Goal: Task Accomplishment & Management: Manage account settings

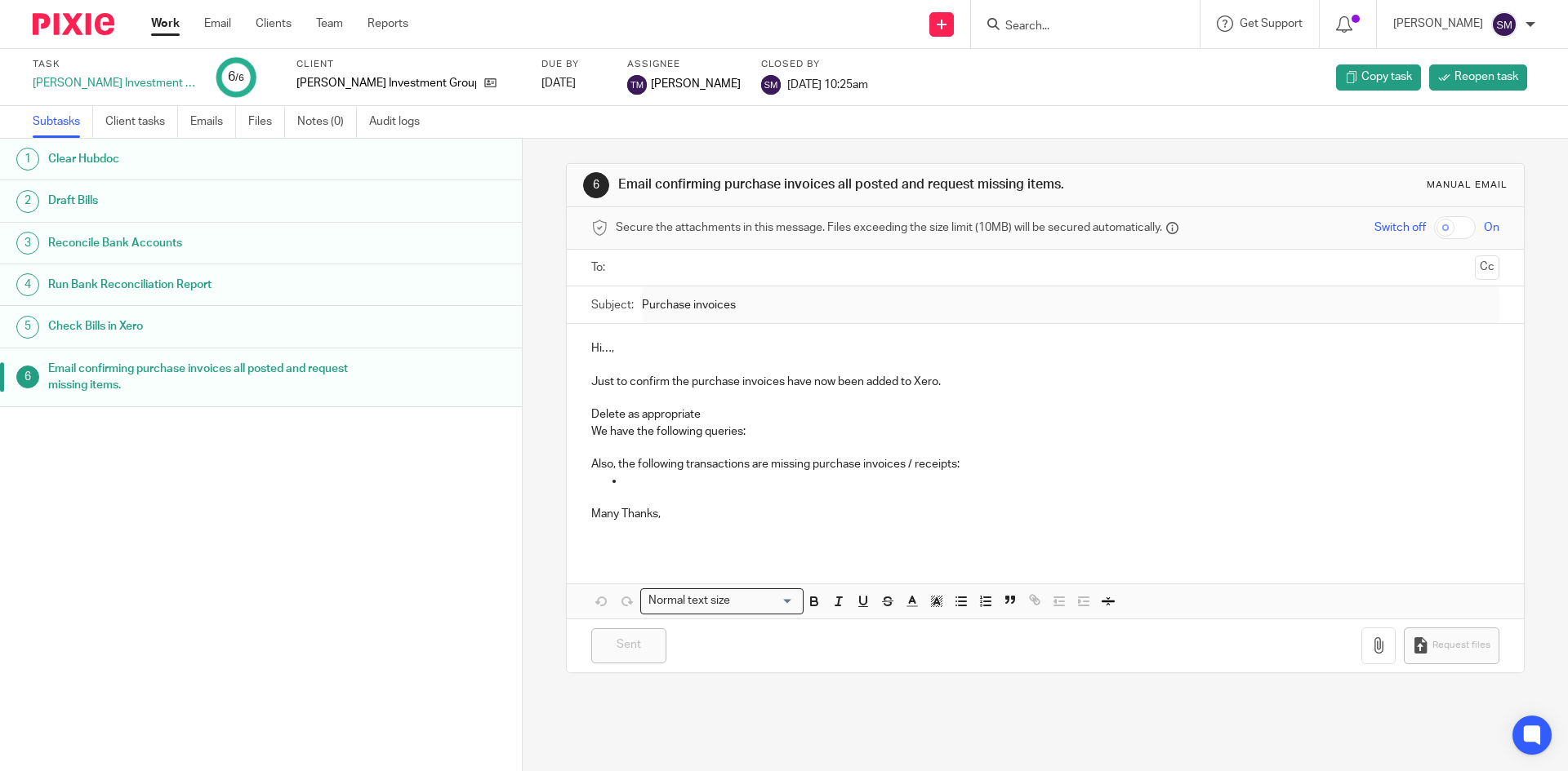
click at [347, 18] on ul "Work Email Clients Team Reports" at bounding box center [291, 23] width 281 height 17
click at [334, 20] on link "Team" at bounding box center [330, 23] width 27 height 17
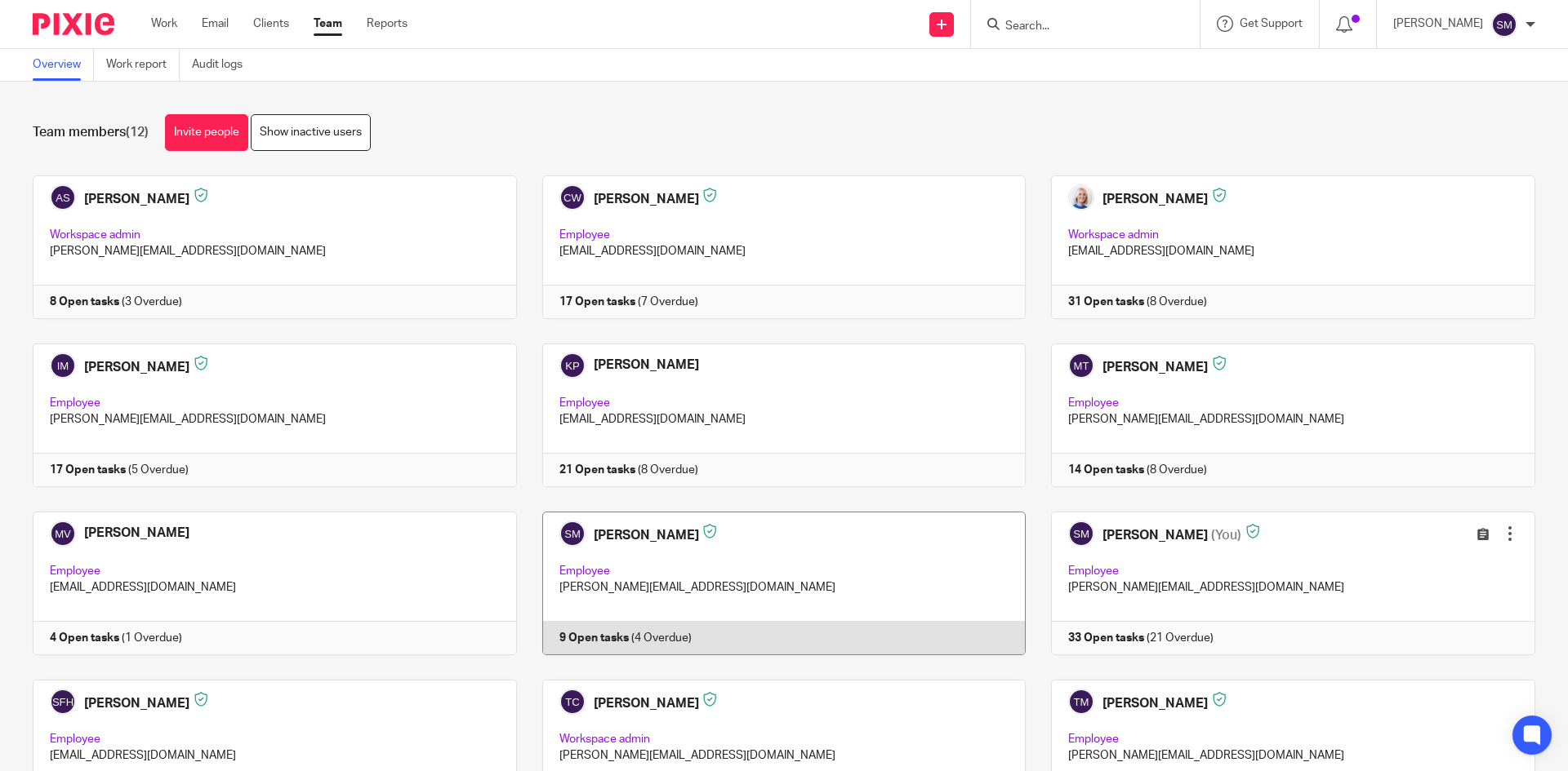
scroll to position [109, 0]
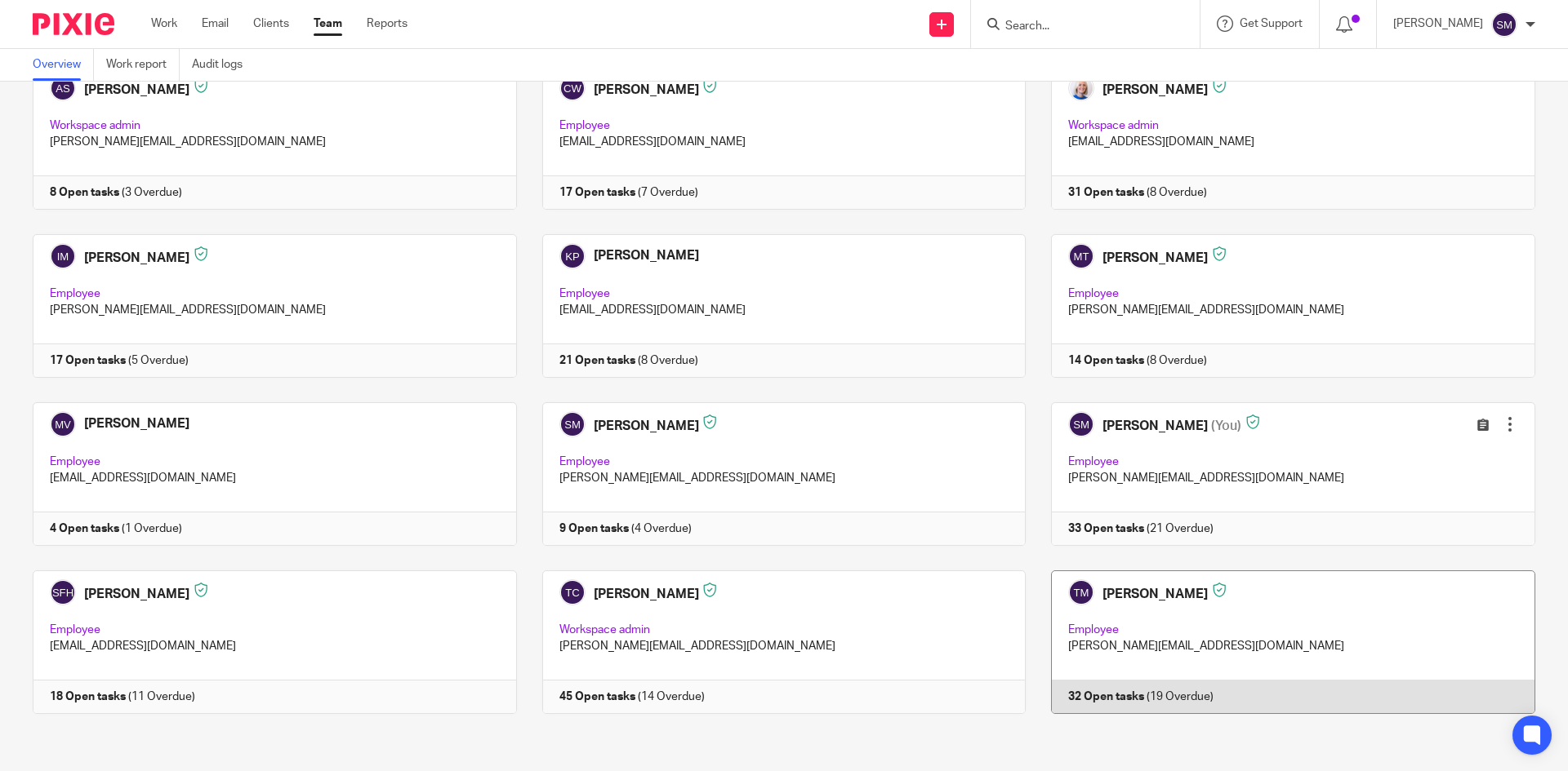
click at [1124, 584] on link at bounding box center [1280, 642] width 509 height 144
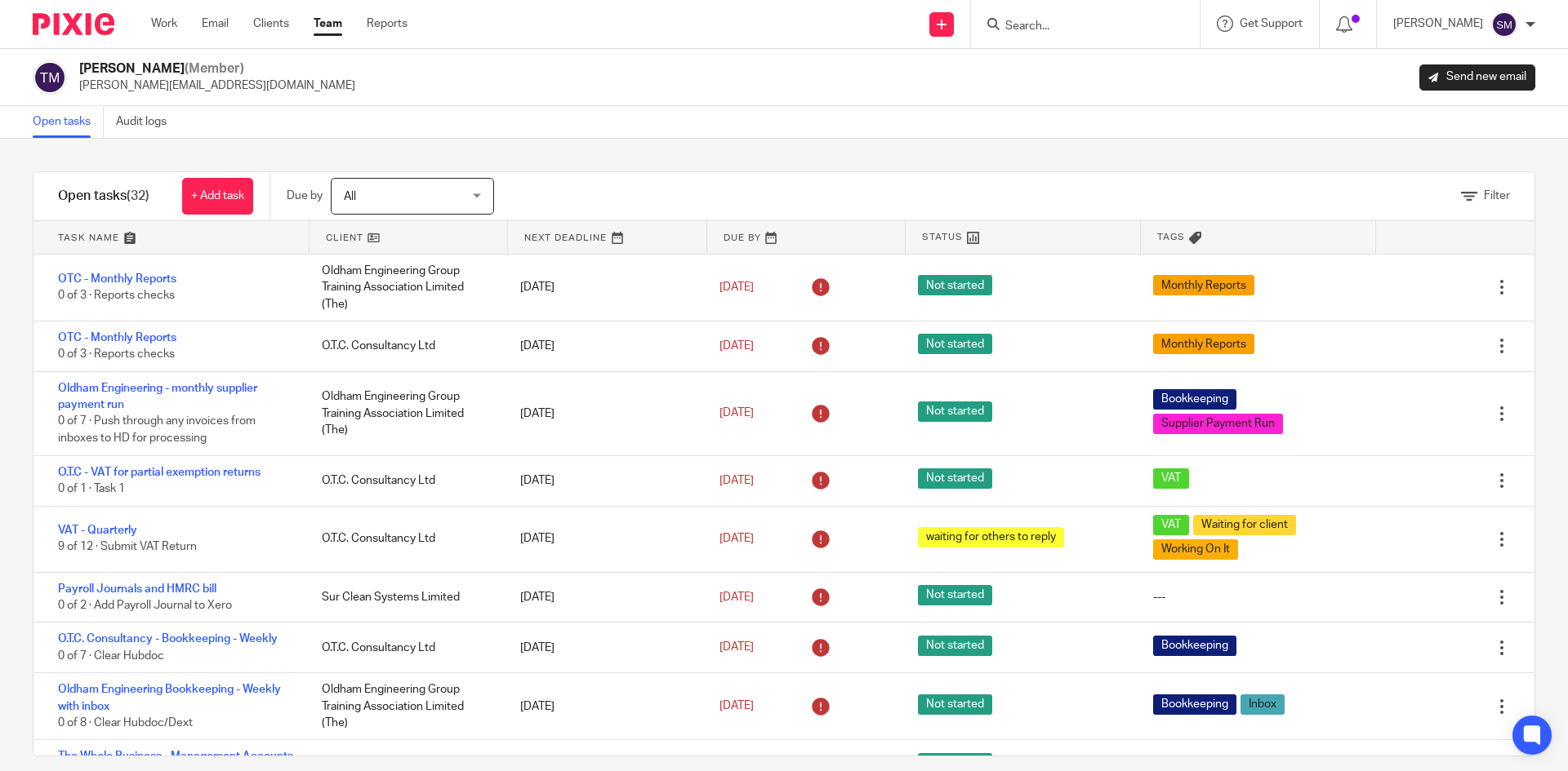
click at [82, 240] on link at bounding box center [170, 238] width 276 height 33
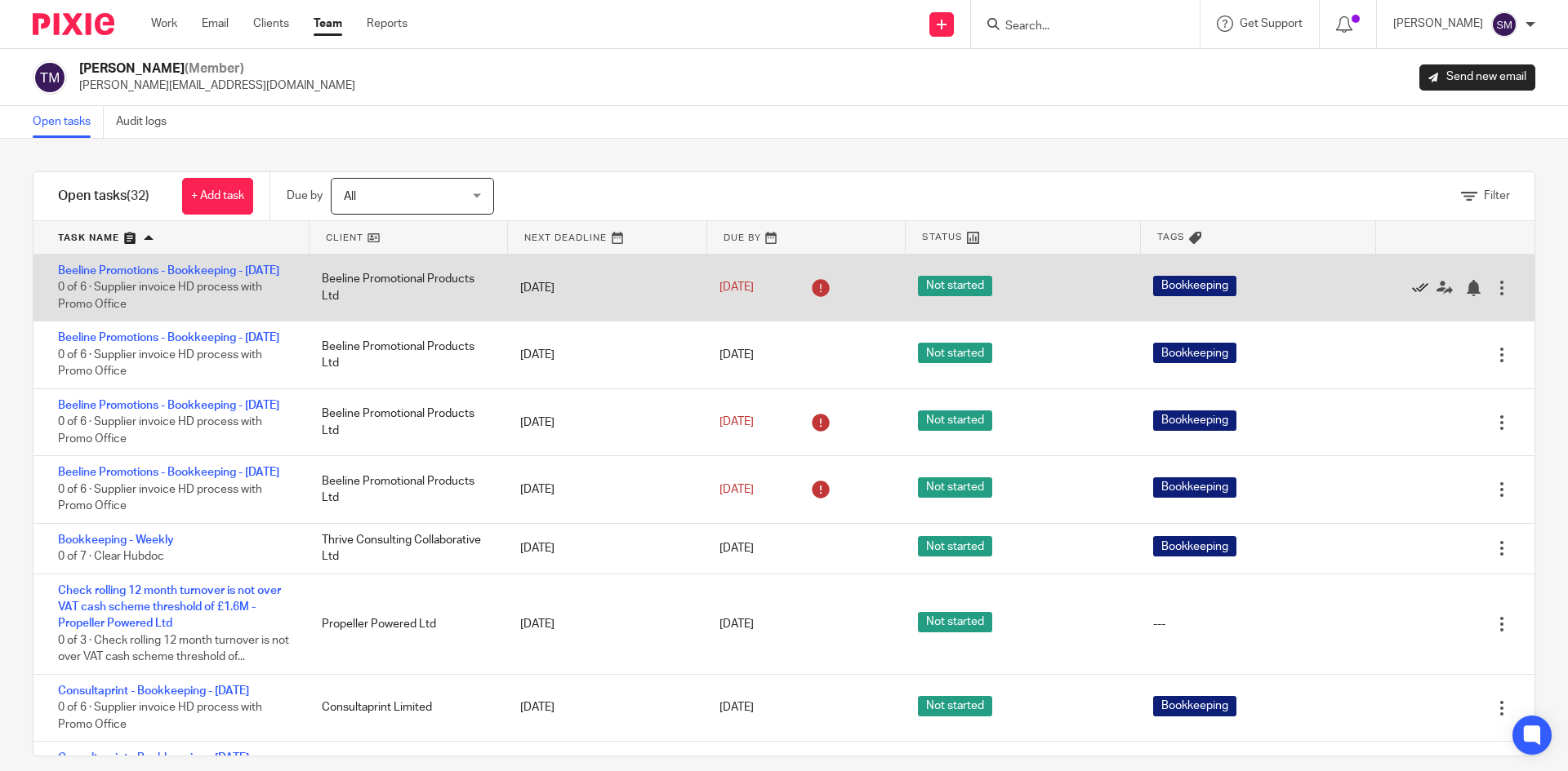
click at [1412, 296] on icon at bounding box center [1420, 288] width 17 height 17
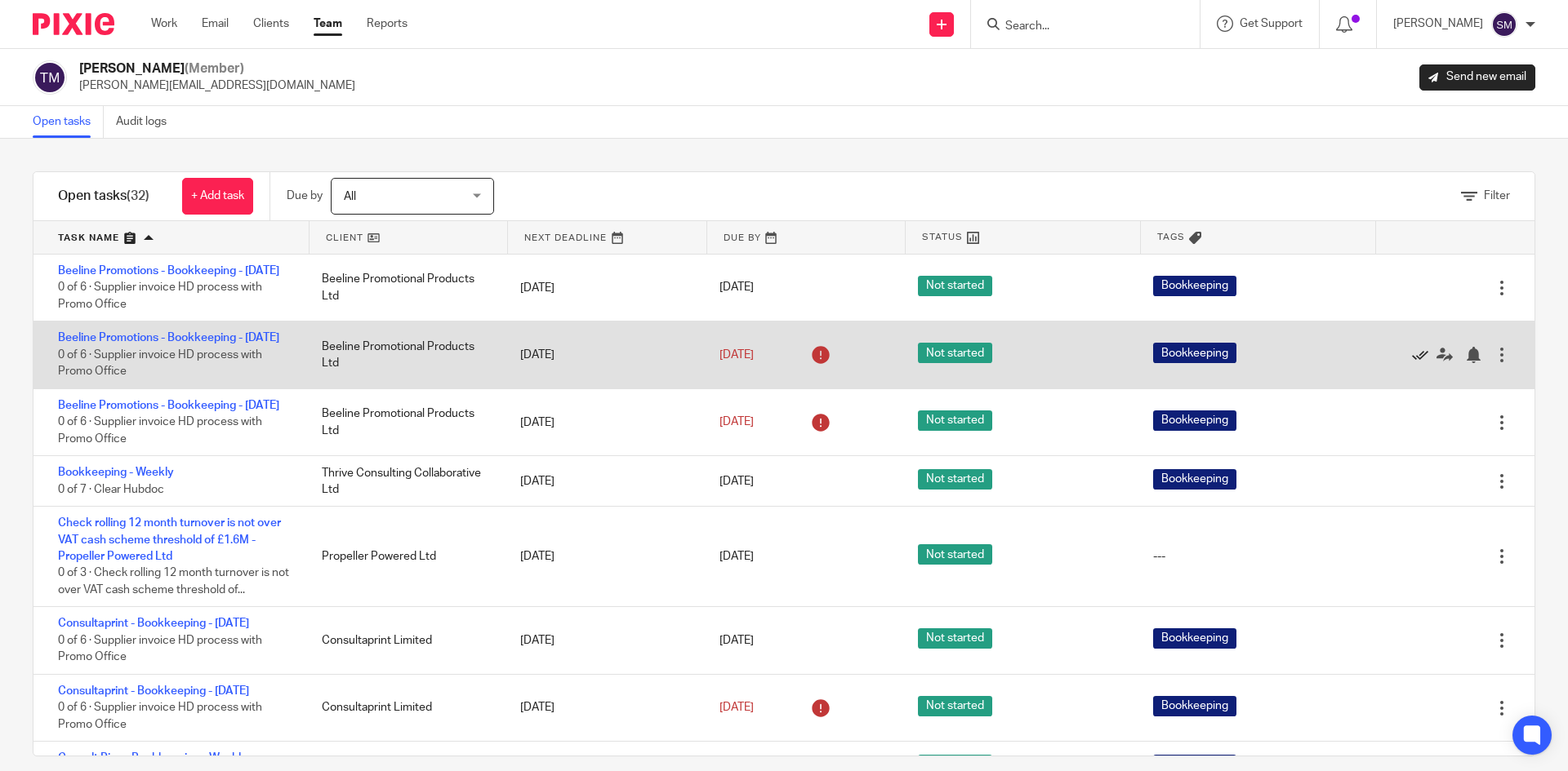
click at [1412, 363] on icon at bounding box center [1420, 354] width 17 height 17
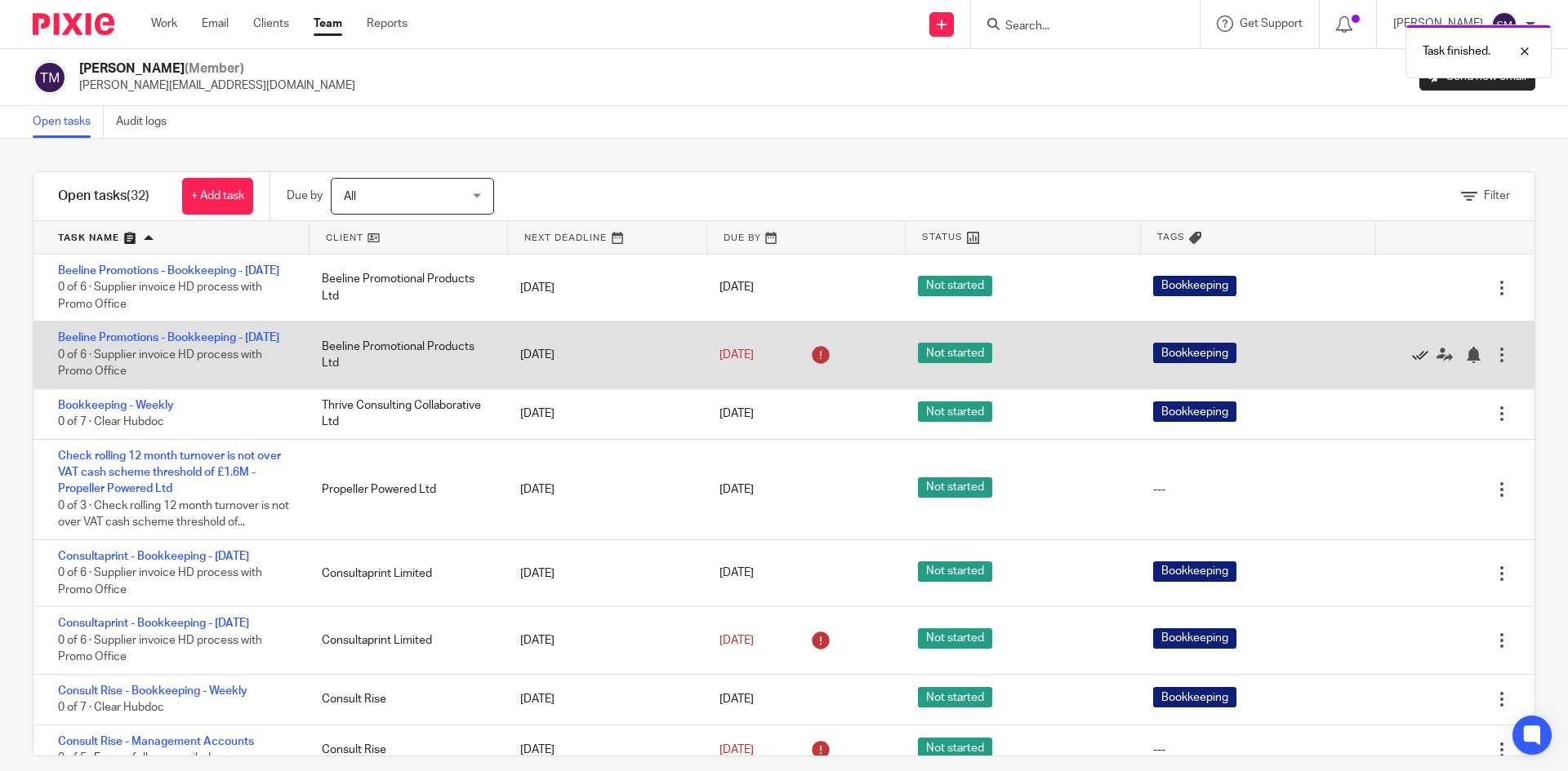
click at [1412, 363] on icon at bounding box center [1420, 354] width 17 height 17
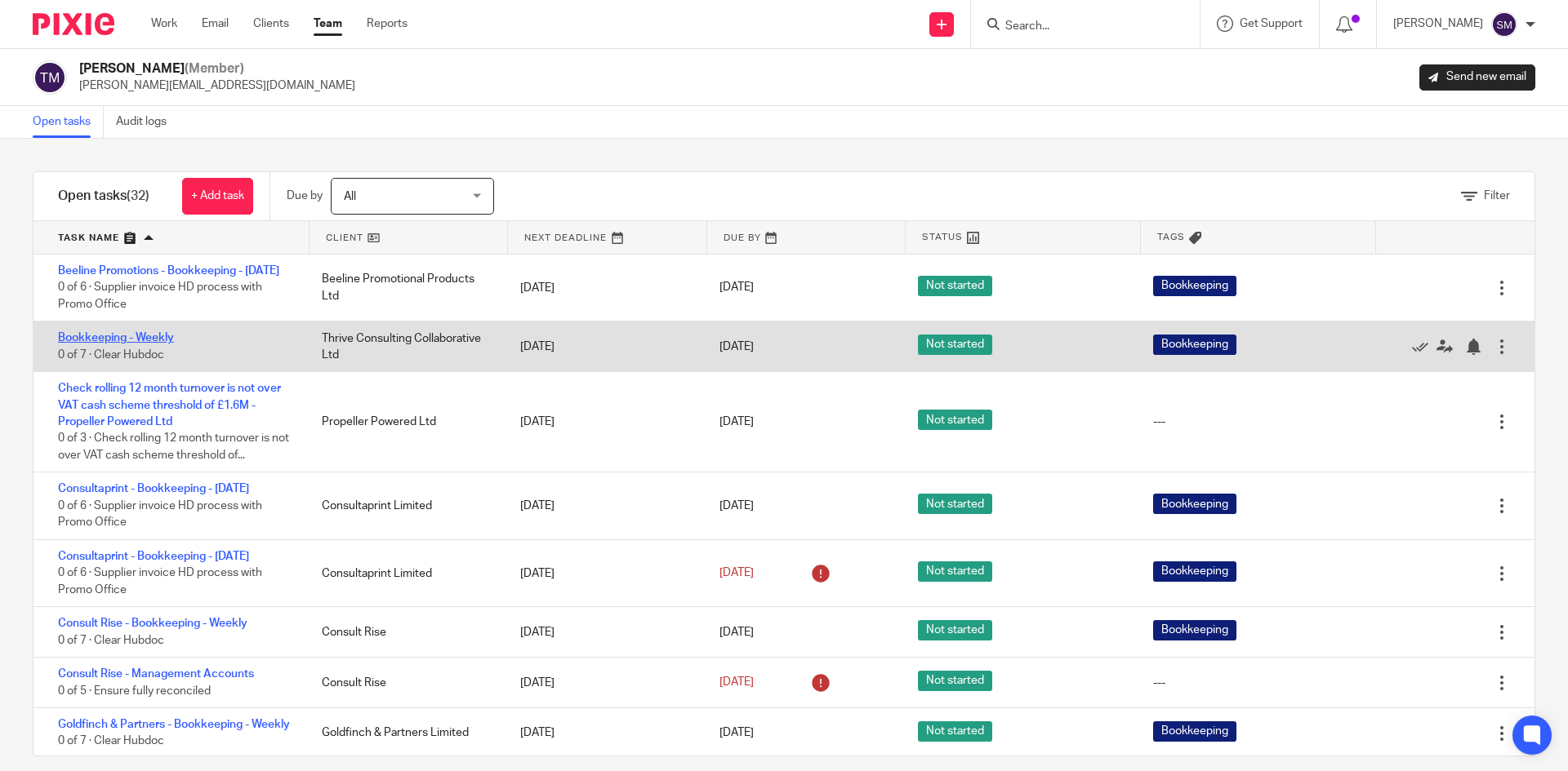
click at [111, 344] on link "Bookkeeping - Weekly" at bounding box center [116, 338] width 116 height 12
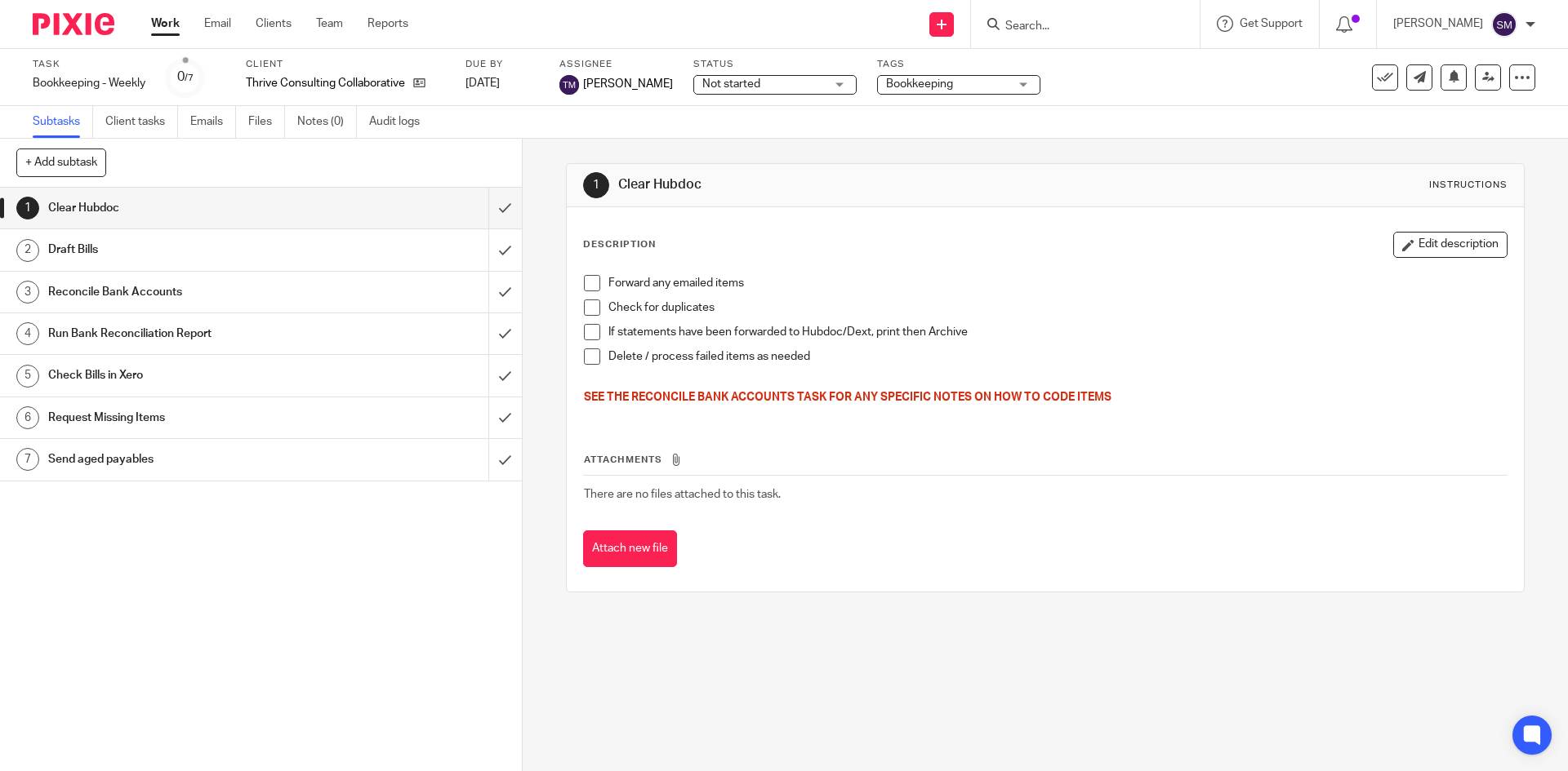
click at [1372, 81] on button at bounding box center [1385, 77] width 26 height 26
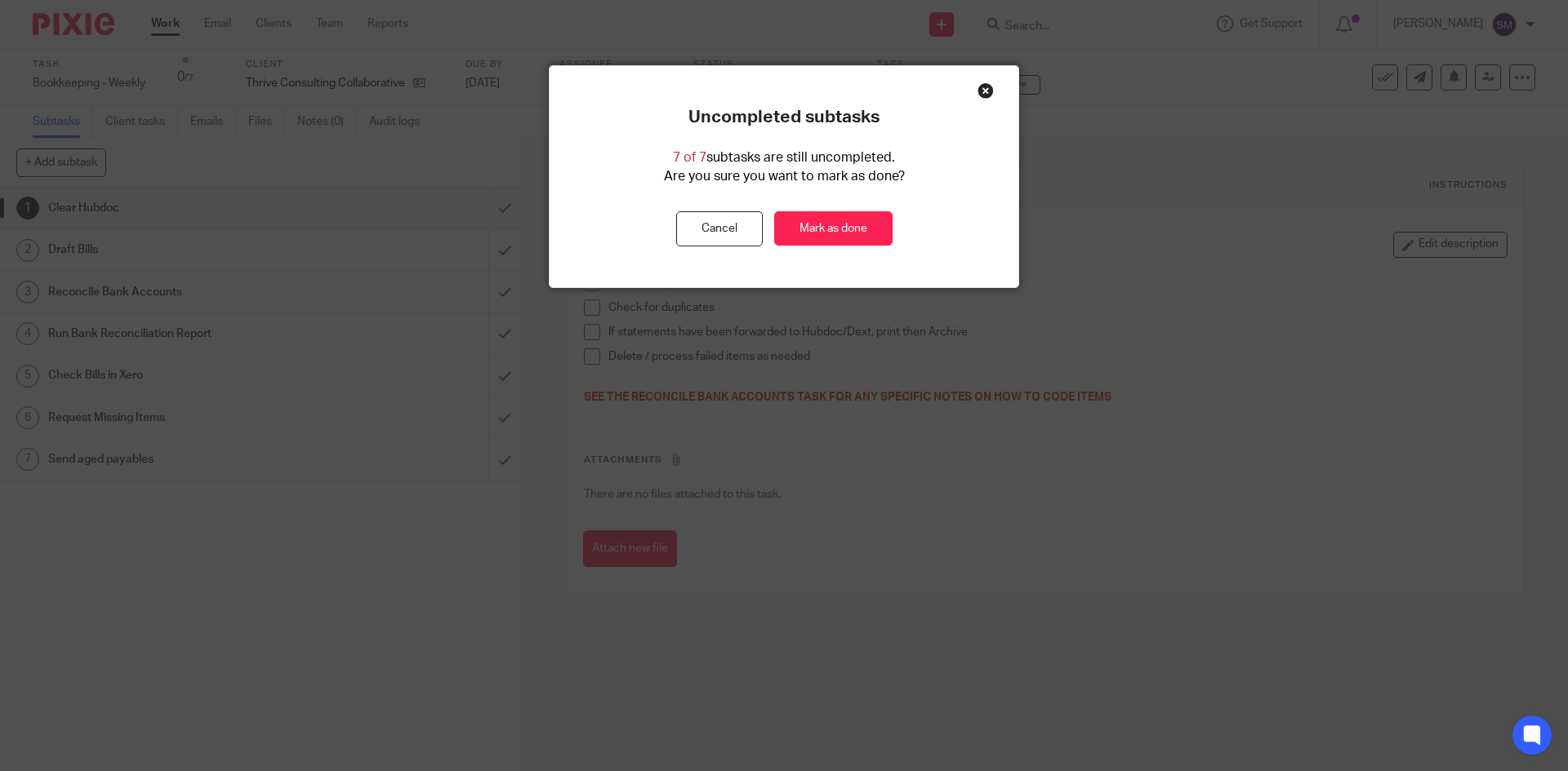
drag, startPoint x: 981, startPoint y: 91, endPoint x: 947, endPoint y: 86, distance: 34.4
click at [982, 91] on div "Close this dialog window" at bounding box center [986, 91] width 17 height 17
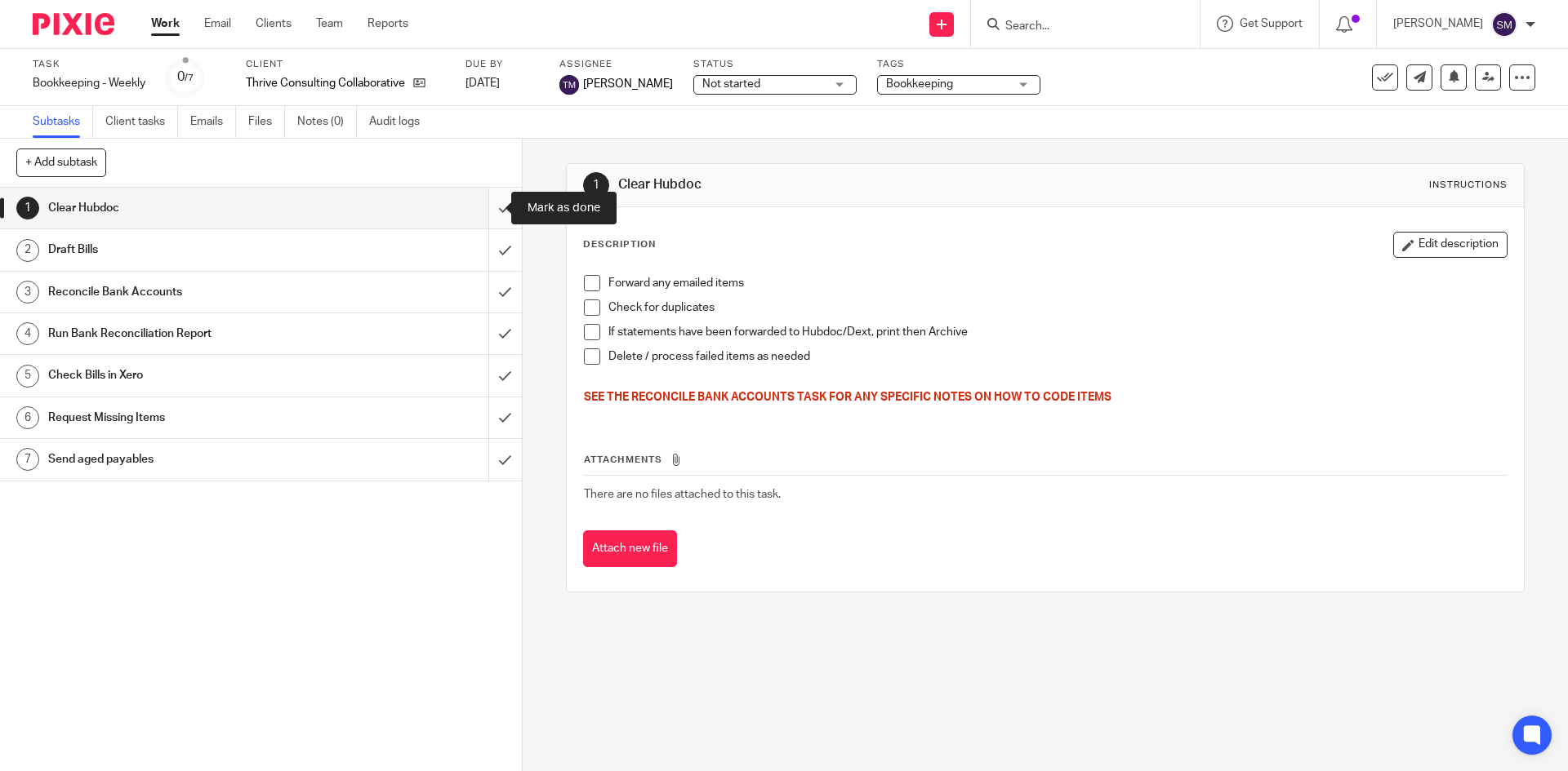
click at [483, 201] on input "submit" at bounding box center [261, 208] width 522 height 41
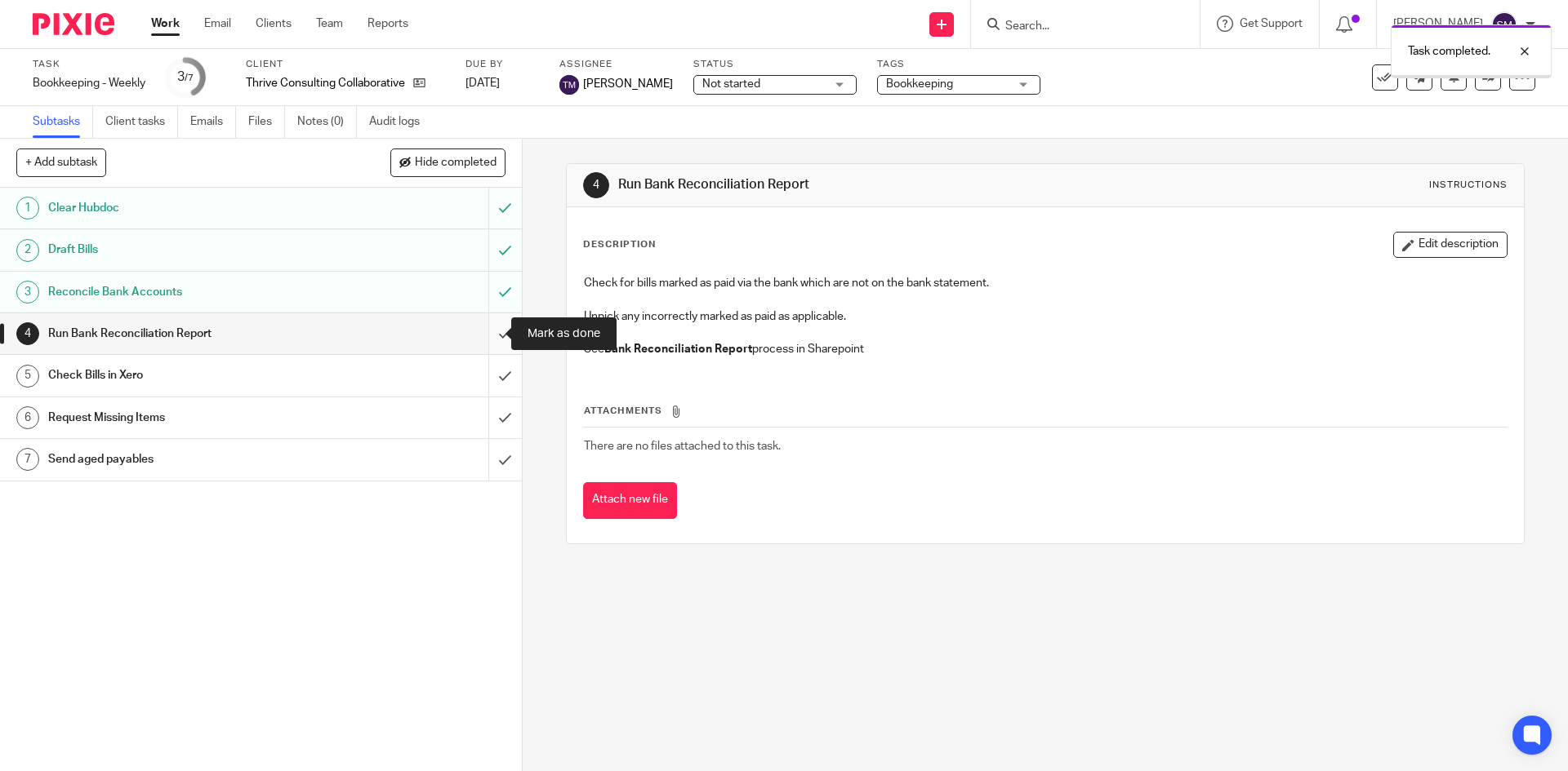
click at [491, 336] on input "submit" at bounding box center [261, 334] width 522 height 41
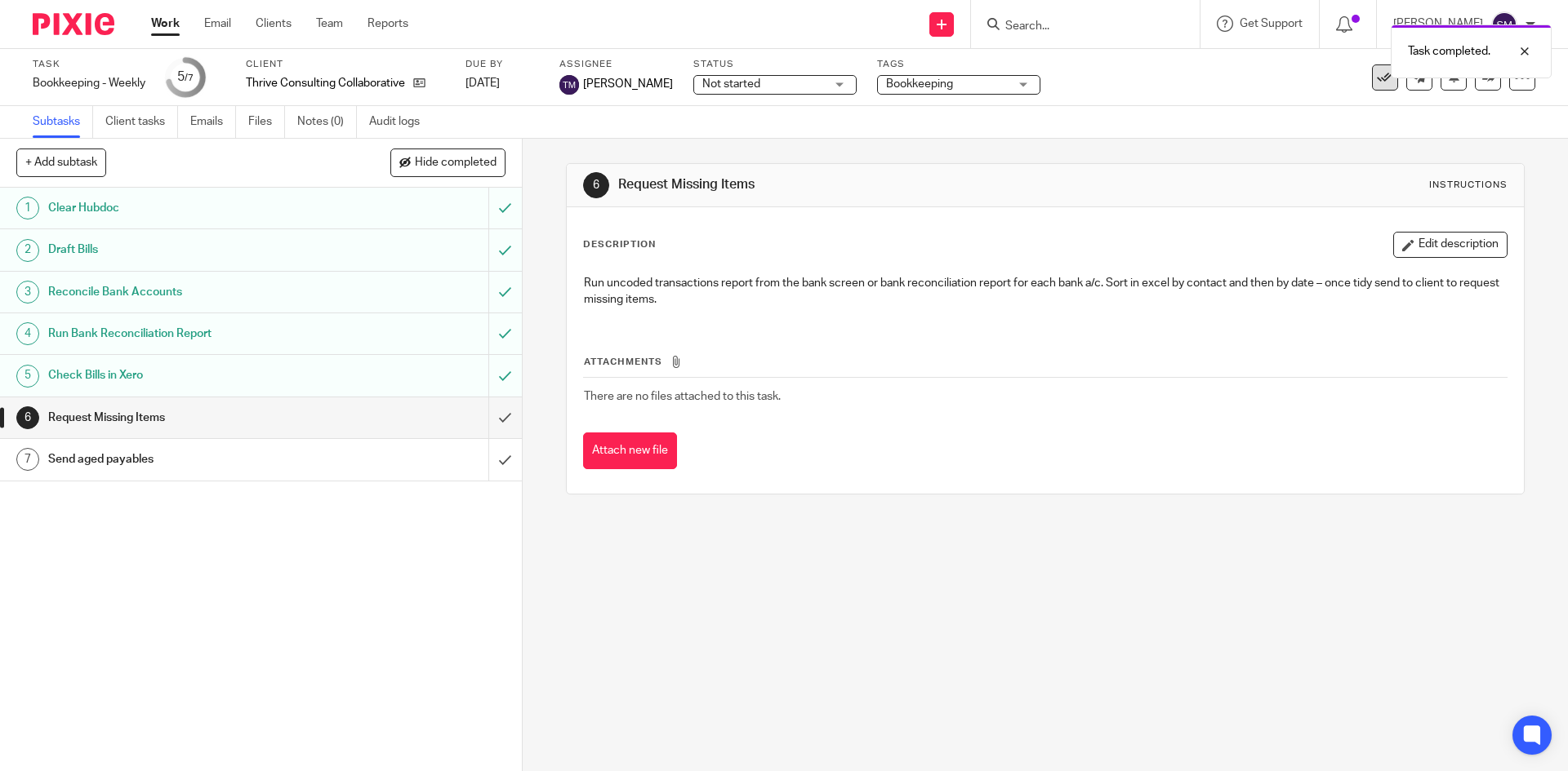
click at [1377, 82] on icon at bounding box center [1385, 77] width 17 height 17
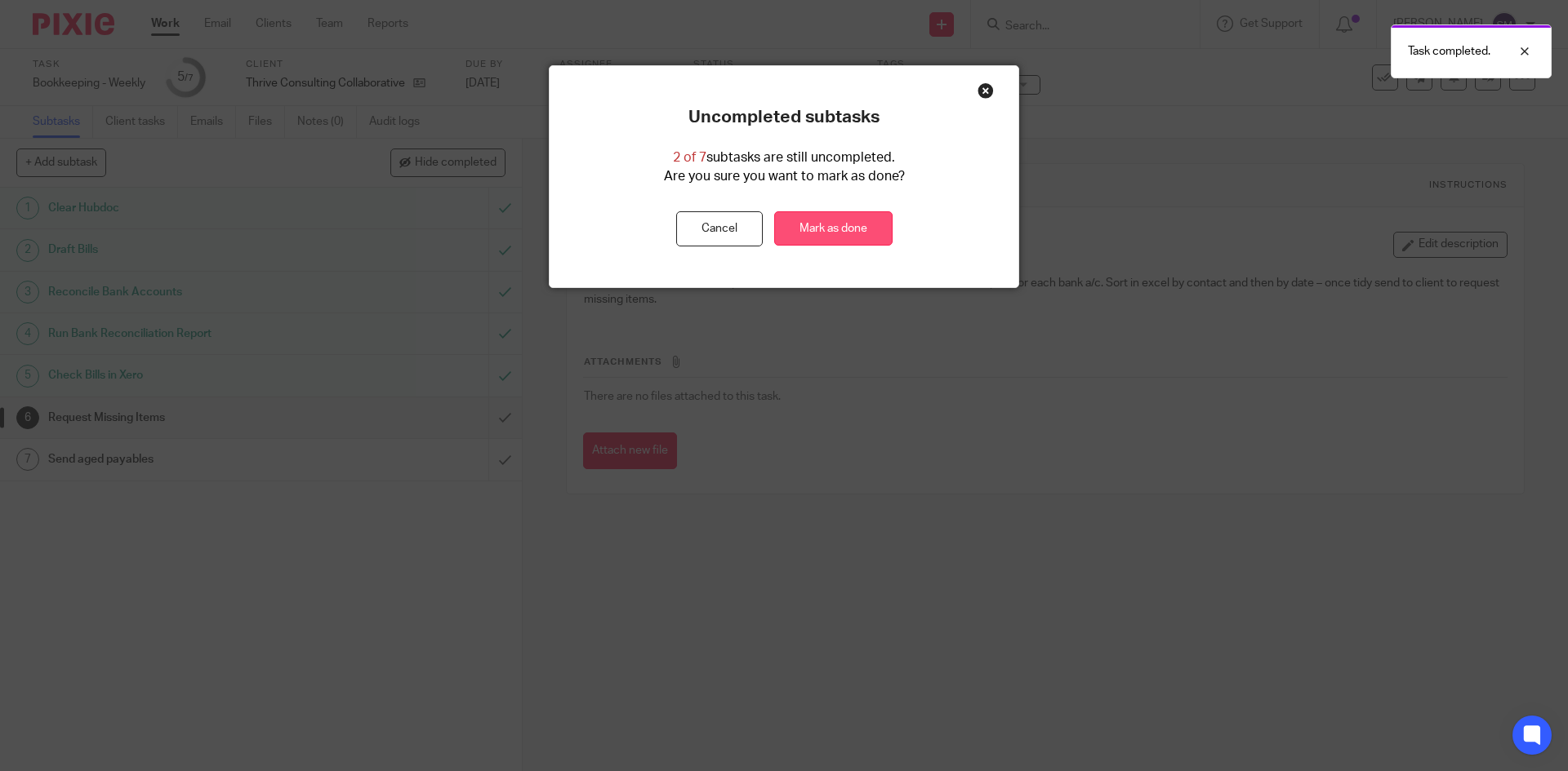
click at [831, 232] on link "Mark as done" at bounding box center [834, 229] width 119 height 35
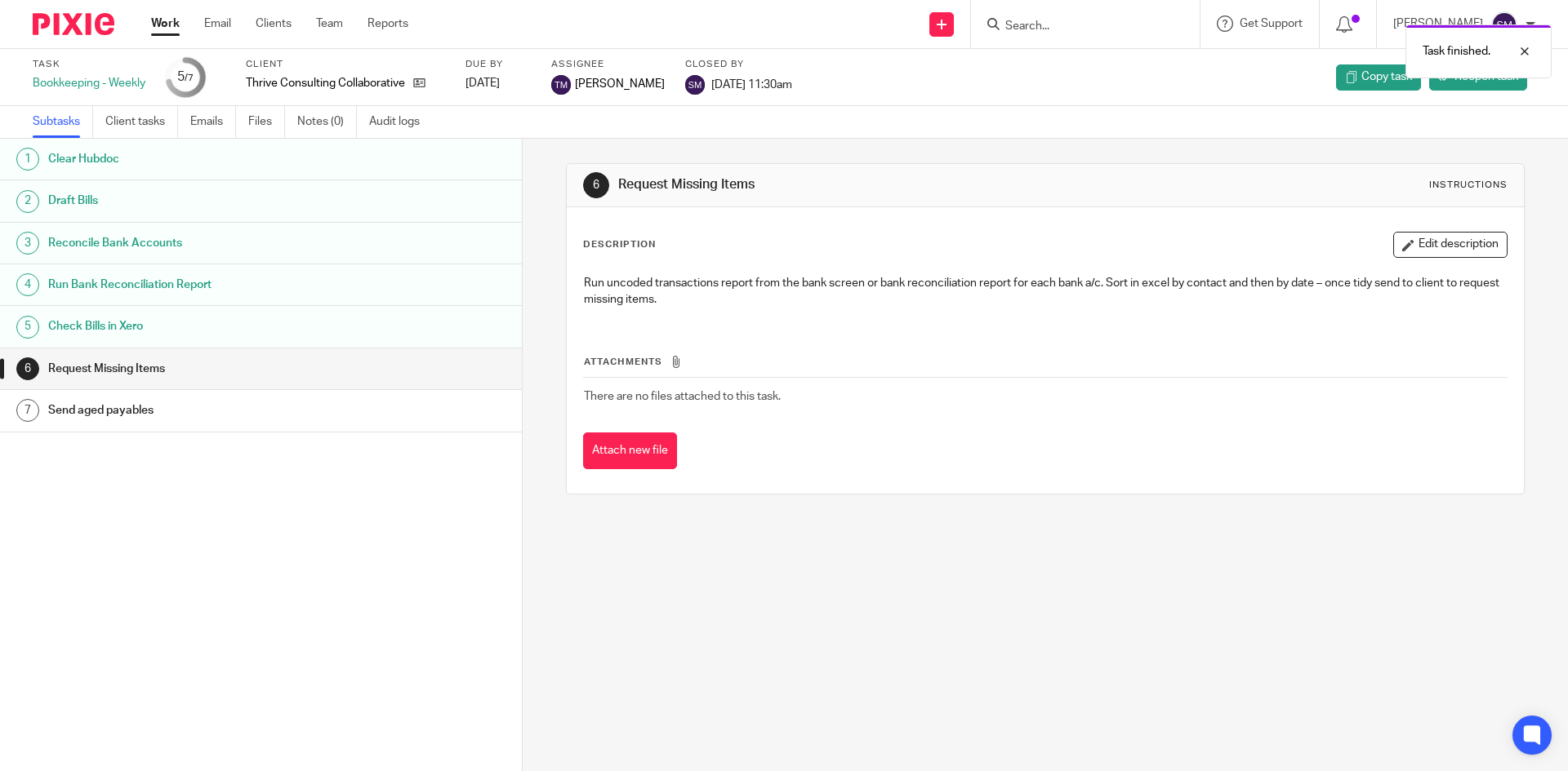
click at [613, 83] on span "[PERSON_NAME]" at bounding box center [619, 84] width 90 height 17
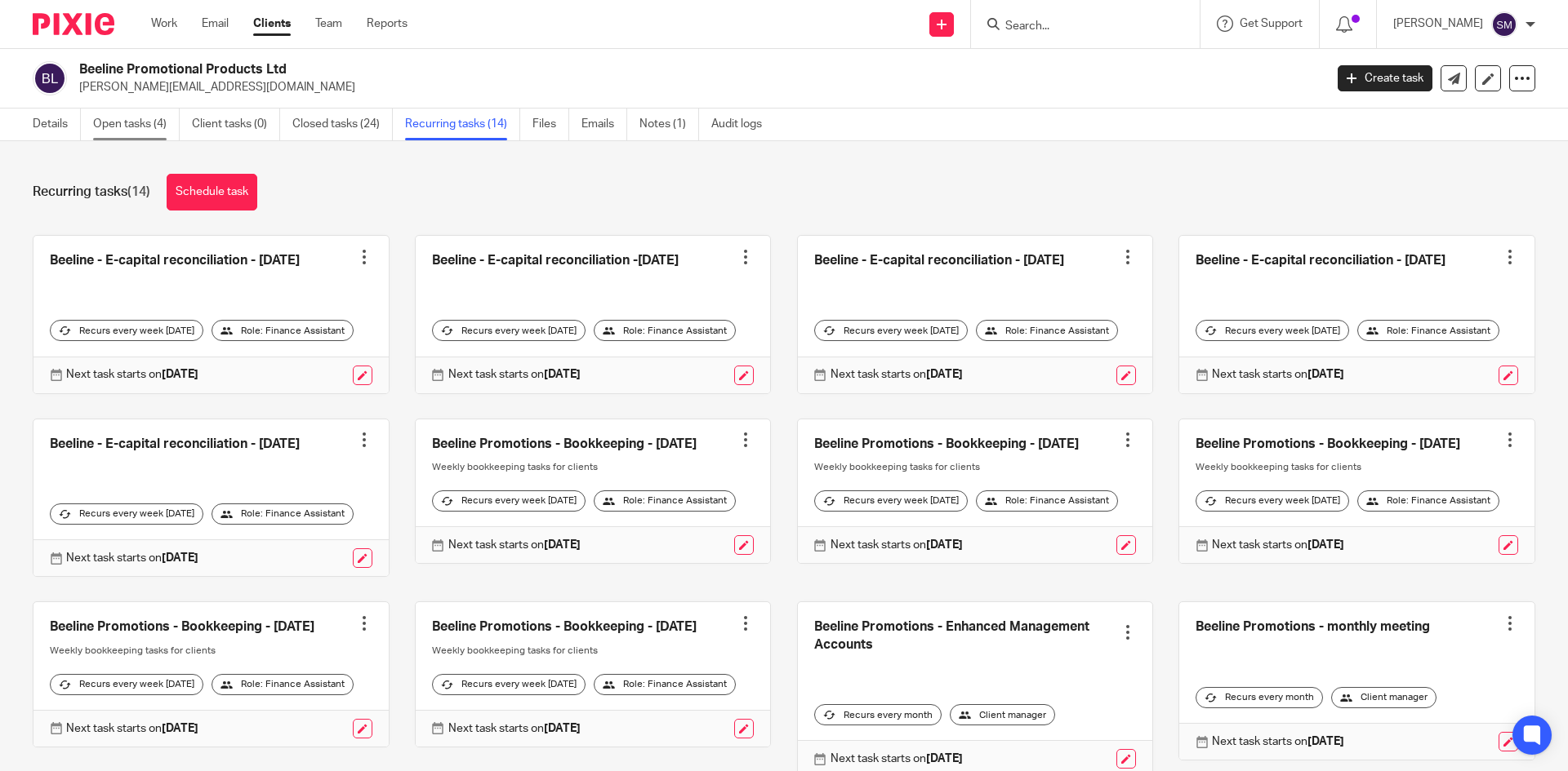
click at [132, 128] on link "Open tasks (4)" at bounding box center [136, 125] width 87 height 32
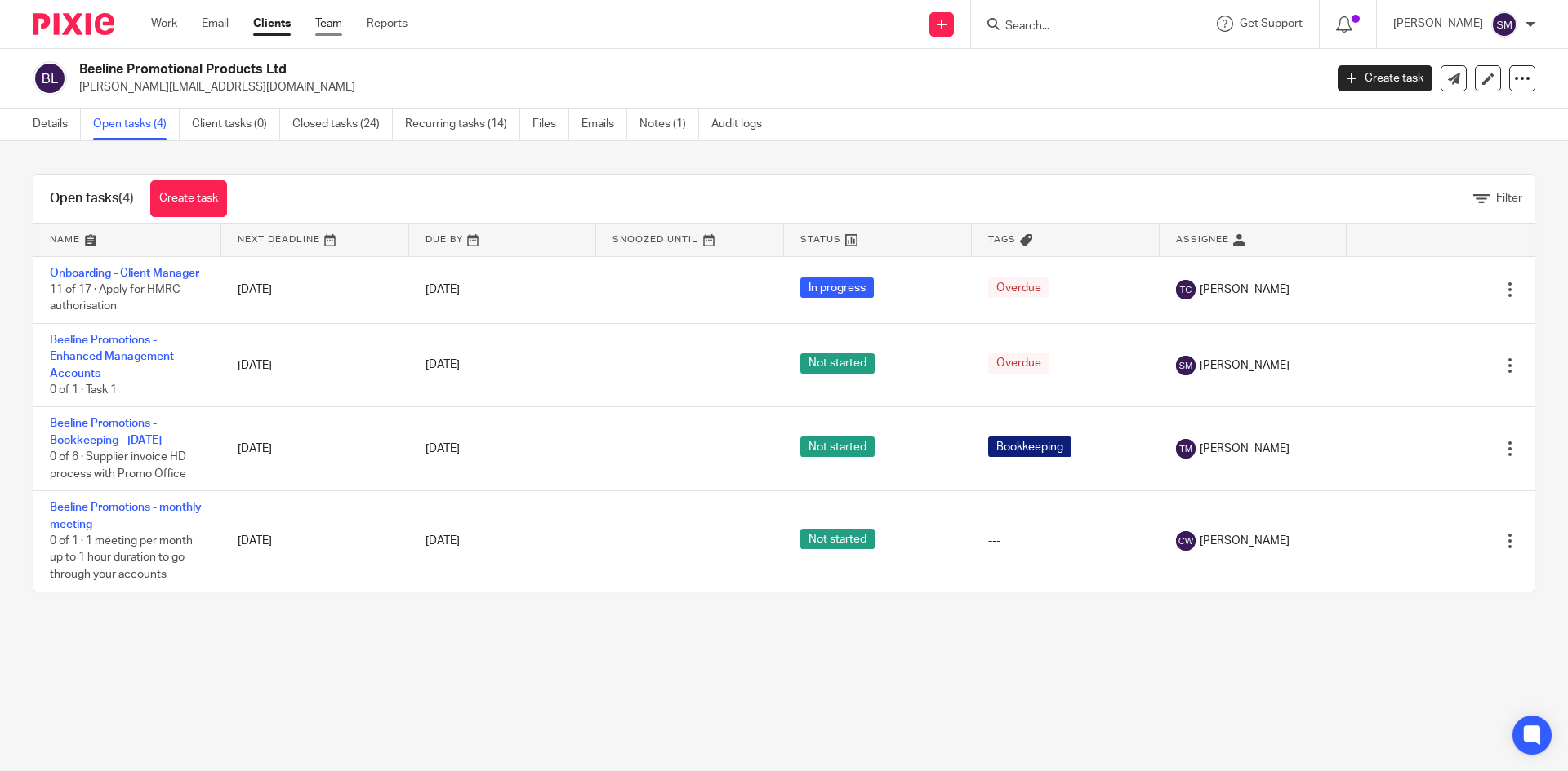
click at [331, 20] on link "Team" at bounding box center [329, 23] width 27 height 17
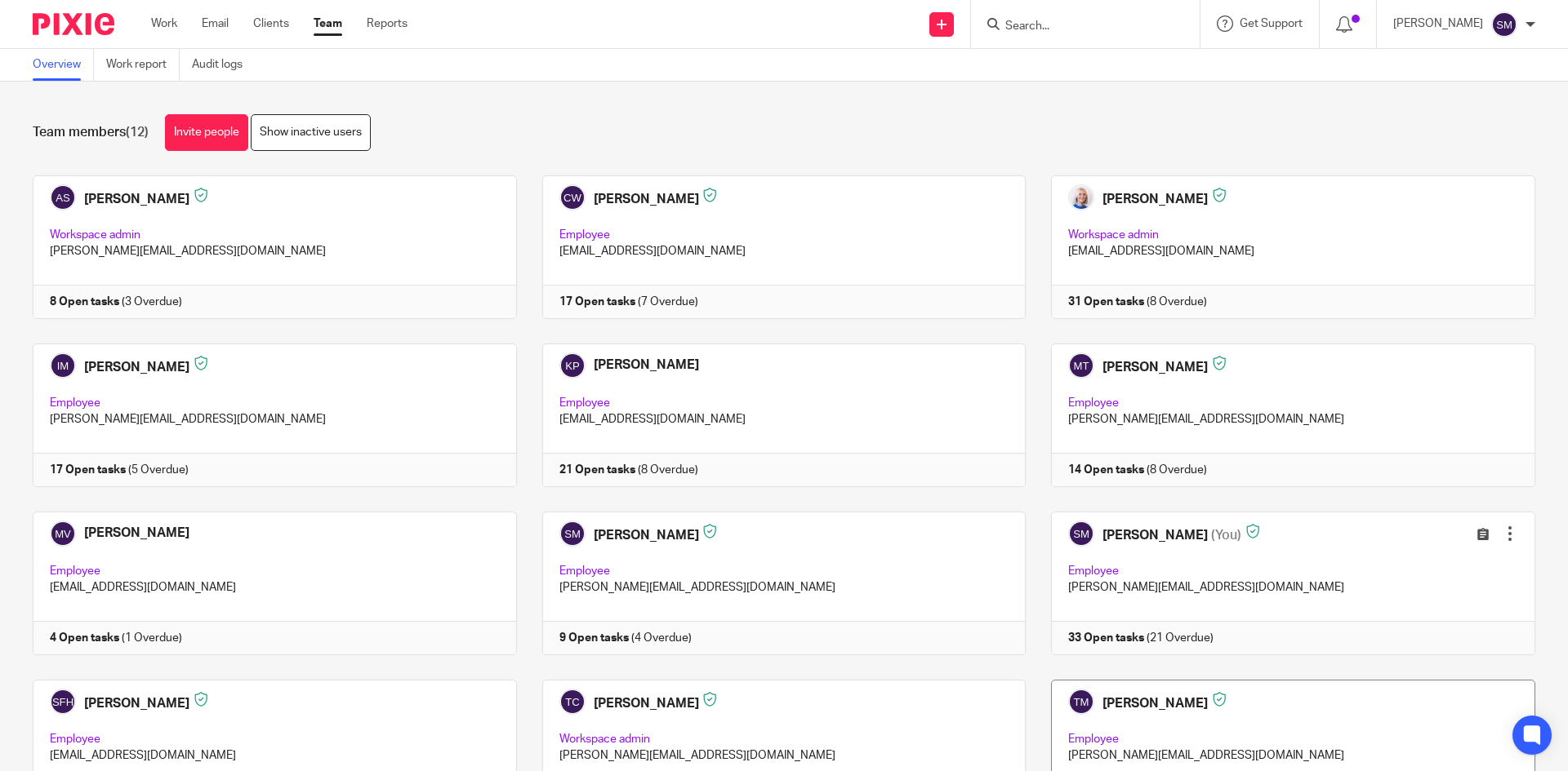
click at [1176, 719] on link at bounding box center [1280, 753] width 509 height 144
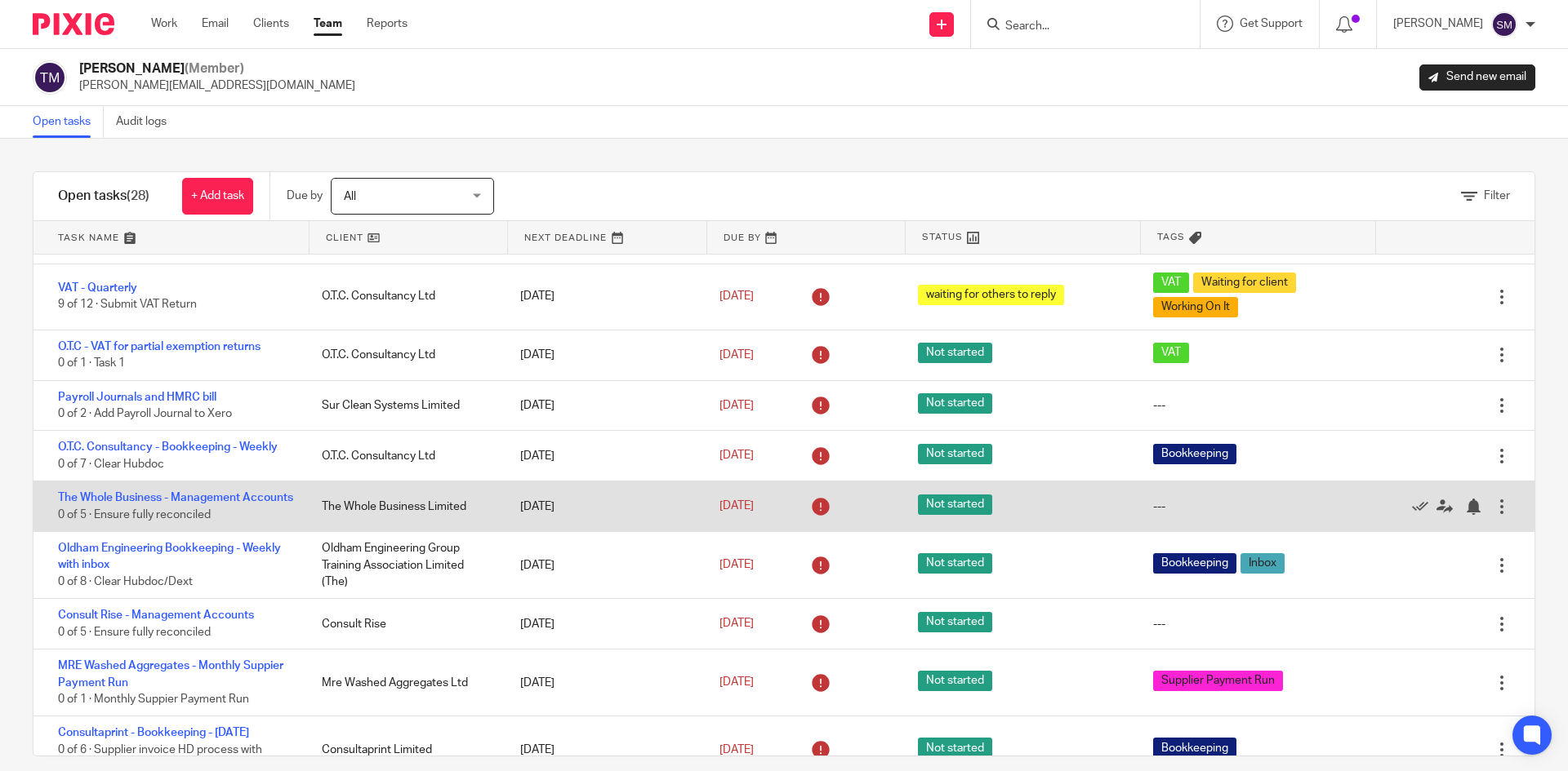
scroll to position [164, 0]
